Goal: Information Seeking & Learning: Learn about a topic

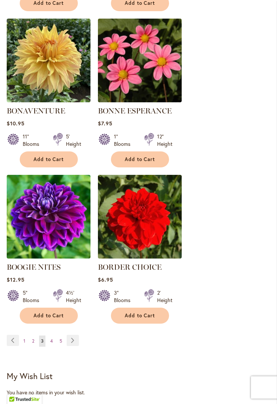
scroll to position [1230, 0]
click at [60, 241] on img at bounding box center [49, 217] width 84 height 84
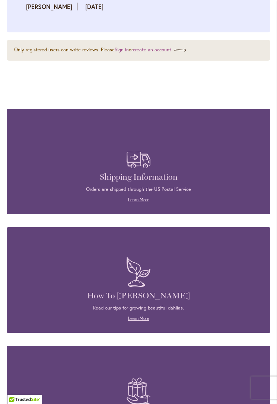
scroll to position [1443, 0]
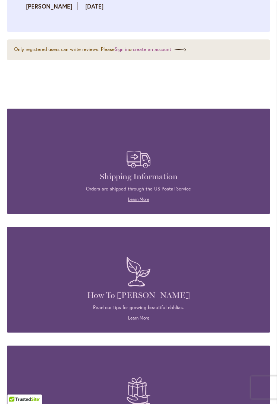
click at [144, 291] on h4 "How To Grow Dahlias" at bounding box center [138, 296] width 241 height 10
click at [149, 315] on link "Learn More" at bounding box center [138, 318] width 21 height 6
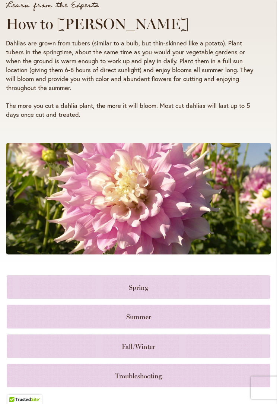
scroll to position [119, 0]
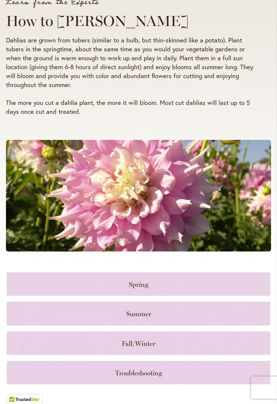
click at [156, 282] on link at bounding box center [138, 283] width 263 height 23
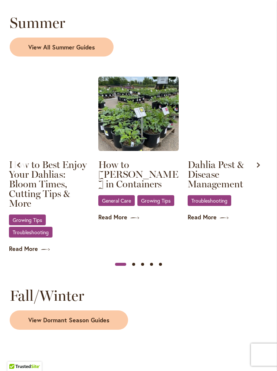
scroll to position [768, 0]
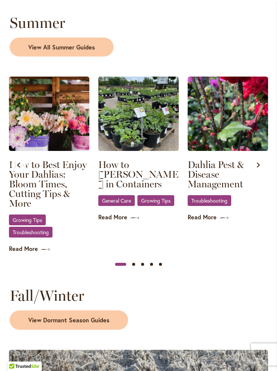
click at [128, 172] on link "How to [PERSON_NAME] in Containers" at bounding box center [138, 174] width 80 height 29
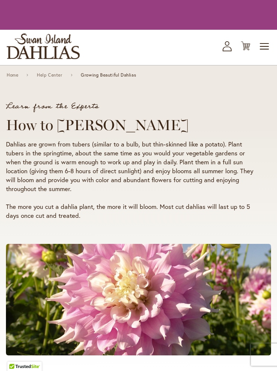
scroll to position [768, 0]
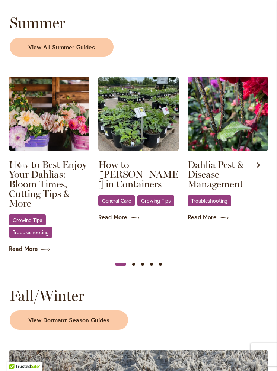
scroll to position [135, 0]
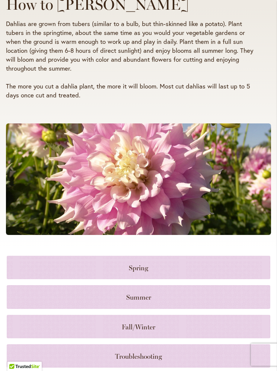
click at [172, 296] on link at bounding box center [138, 296] width 263 height 23
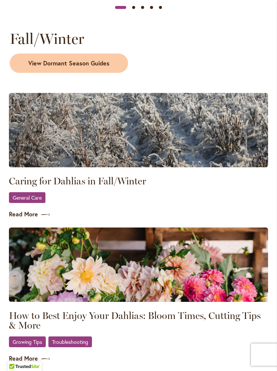
scroll to position [135, 0]
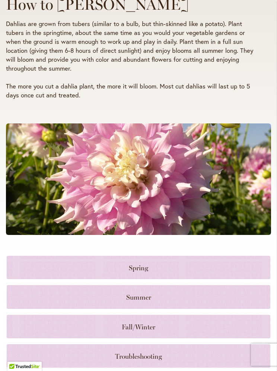
click at [162, 324] on link at bounding box center [138, 326] width 263 height 23
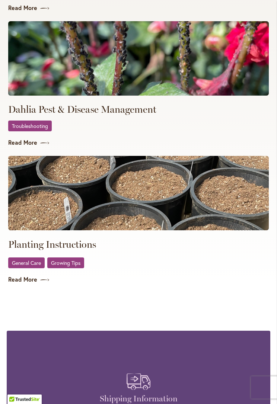
scroll to position [1640, 0]
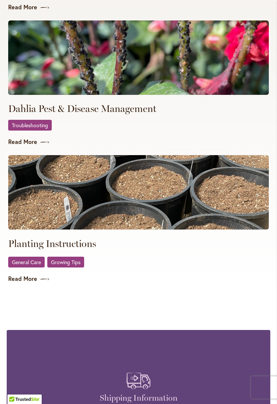
click at [32, 260] on span "General Care" at bounding box center [26, 262] width 29 height 5
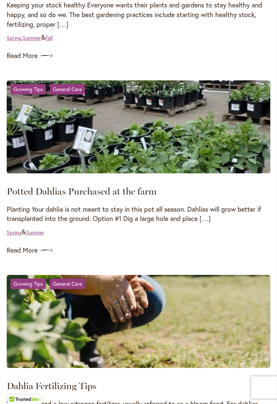
scroll to position [477, 0]
click at [204, 220] on p "Planting Your dahlia is not meant to stay in this pot all season. Dahlias will …" at bounding box center [138, 214] width 263 height 19
click at [203, 213] on p "Planting Your dahlia is not meant to stay in this pot all season. Dahlias will …" at bounding box center [138, 214] width 263 height 19
click at [177, 212] on p "Planting Your dahlia is not meant to stay in this pot all season. Dahlias will …" at bounding box center [138, 214] width 263 height 19
click at [32, 246] on link "Read More" at bounding box center [138, 250] width 263 height 12
